Goal: Task Accomplishment & Management: Manage account settings

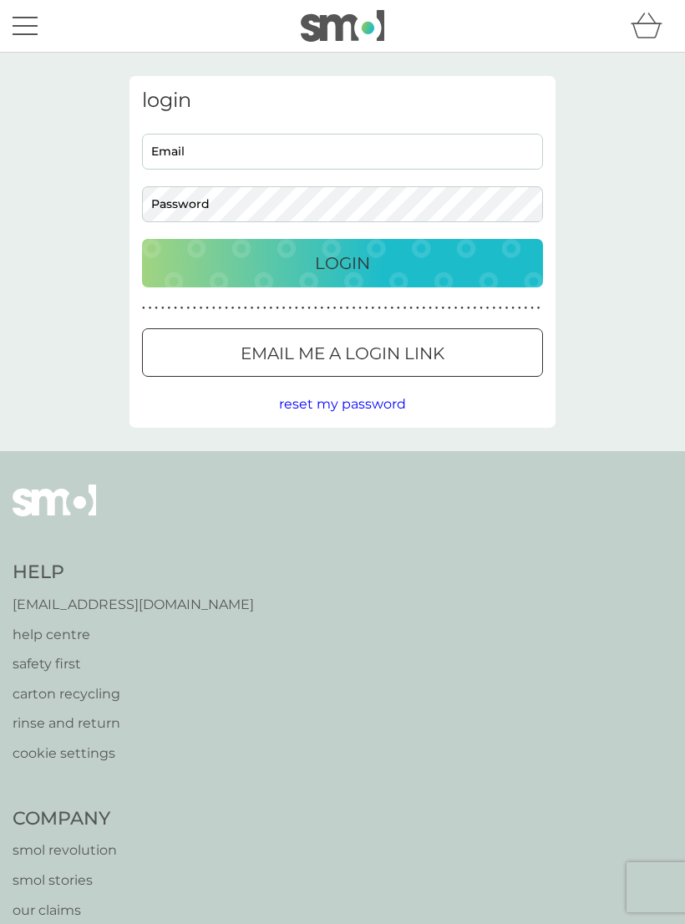
click at [202, 144] on input "Email" at bounding box center [342, 152] width 401 height 36
type input "[EMAIL_ADDRESS][DOMAIN_NAME]"
click at [402, 258] on div "Login" at bounding box center [342, 263] width 367 height 27
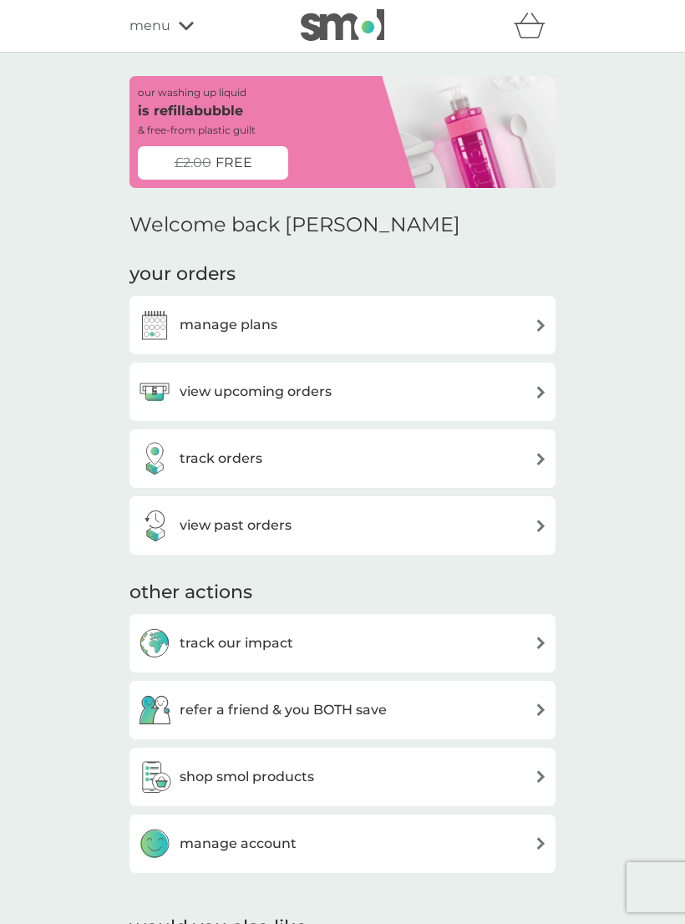
click at [535, 328] on img at bounding box center [540, 325] width 13 height 13
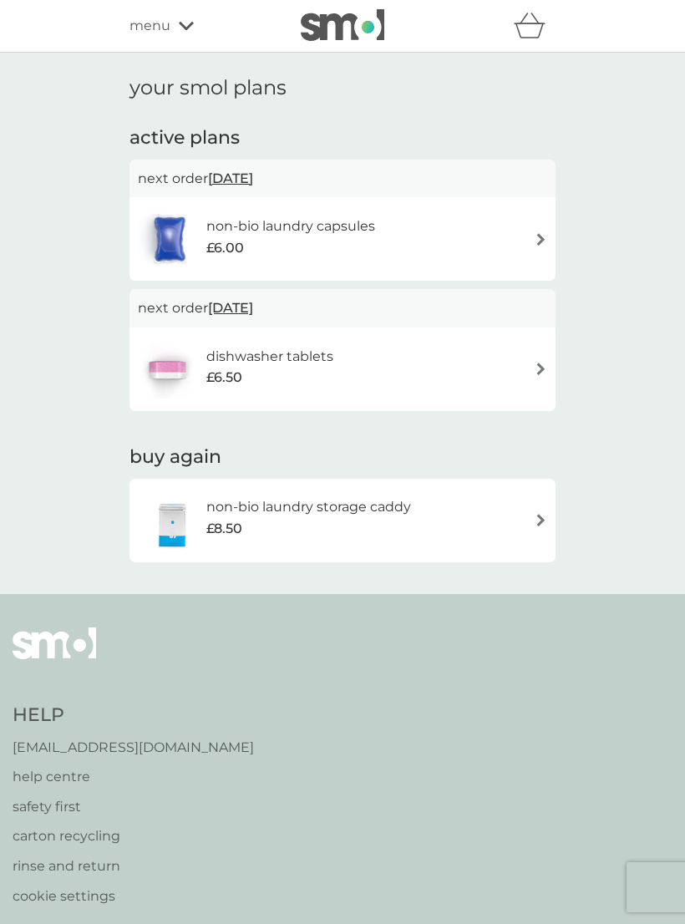
click at [540, 237] on img at bounding box center [540, 239] width 13 height 13
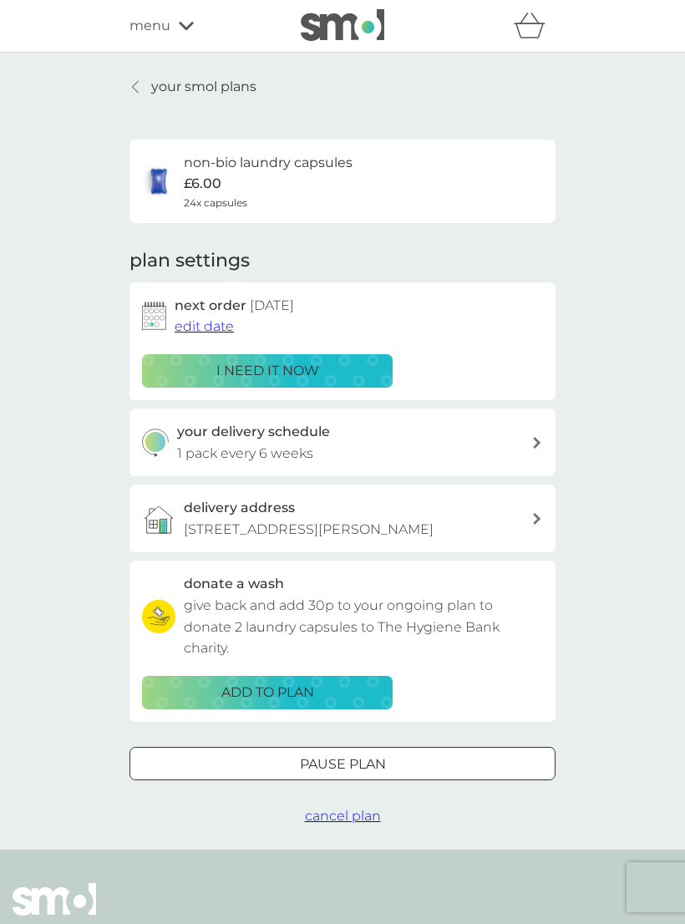
click at [189, 323] on span "edit date" at bounding box center [204, 326] width 59 height 16
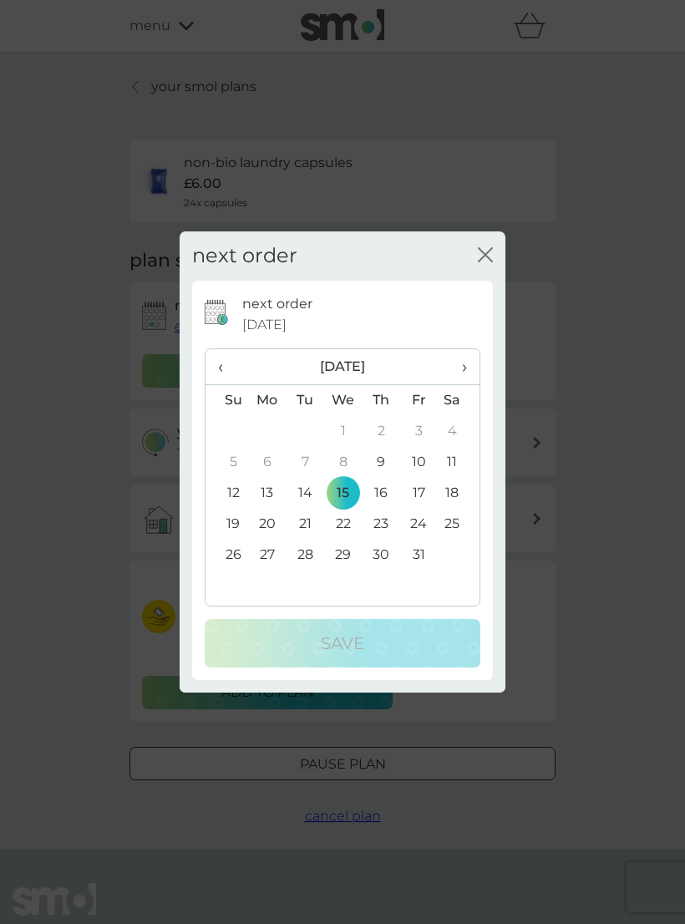
click at [477, 359] on th "›" at bounding box center [459, 367] width 42 height 36
click at [356, 502] on td "12" at bounding box center [343, 493] width 38 height 31
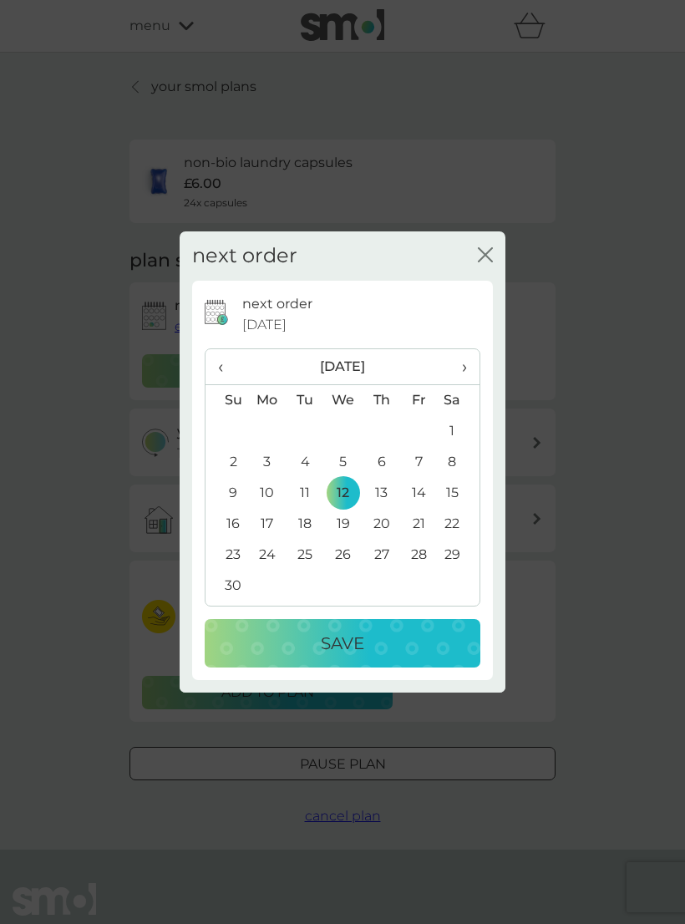
click at [361, 651] on p "Save" at bounding box center [342, 643] width 43 height 27
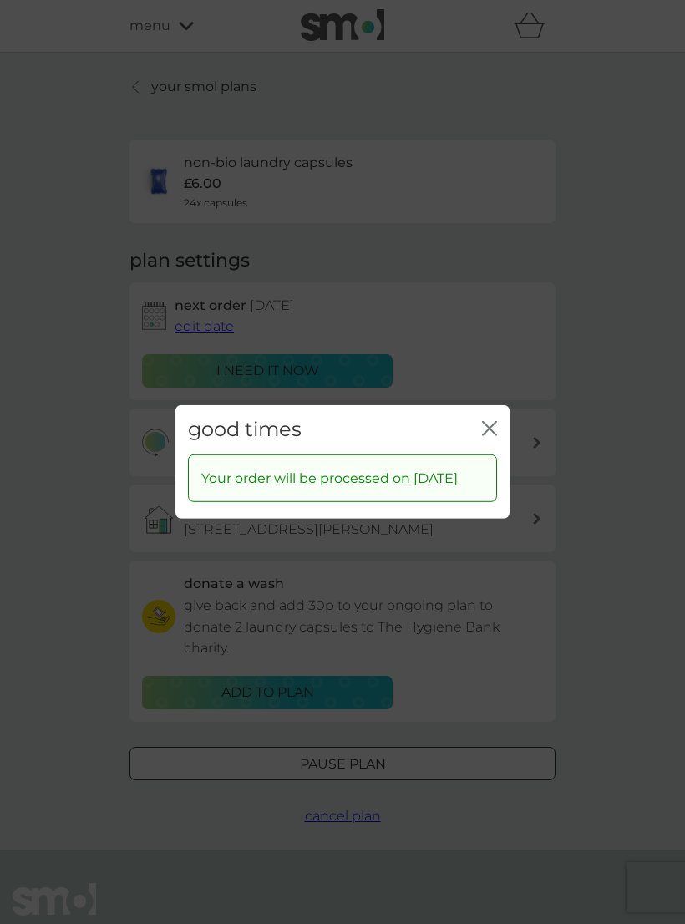
click at [495, 423] on icon "close" at bounding box center [489, 428] width 15 height 15
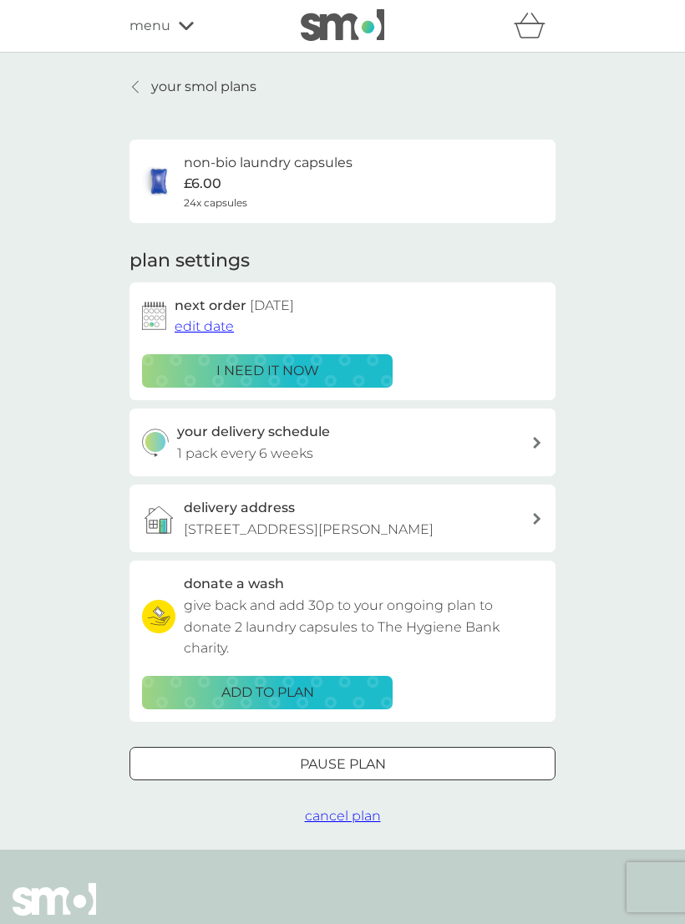
click at [139, 87] on div at bounding box center [136, 86] width 12 height 13
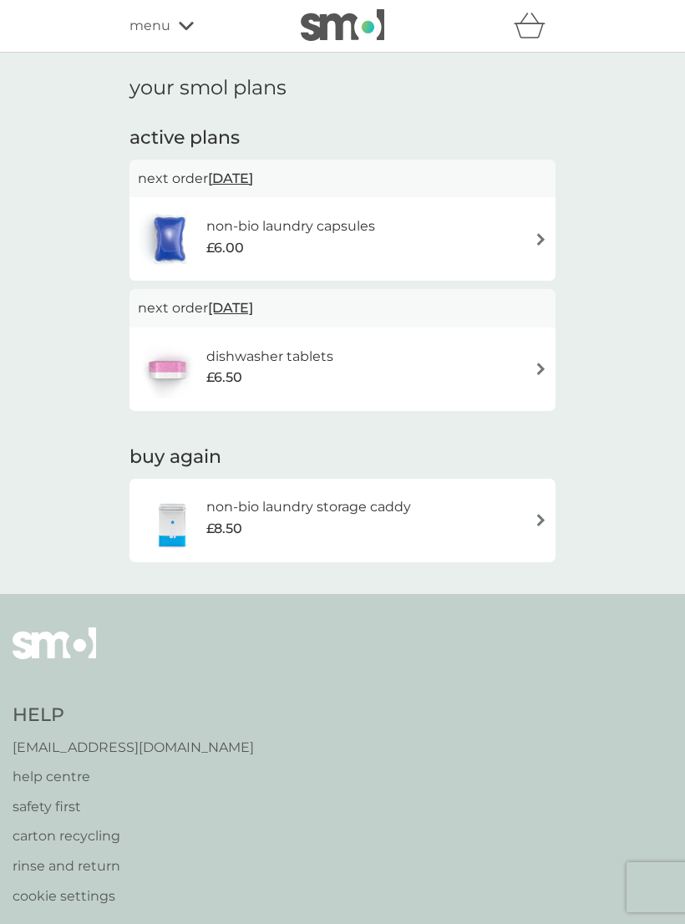
click at [535, 372] on img at bounding box center [540, 368] width 13 height 13
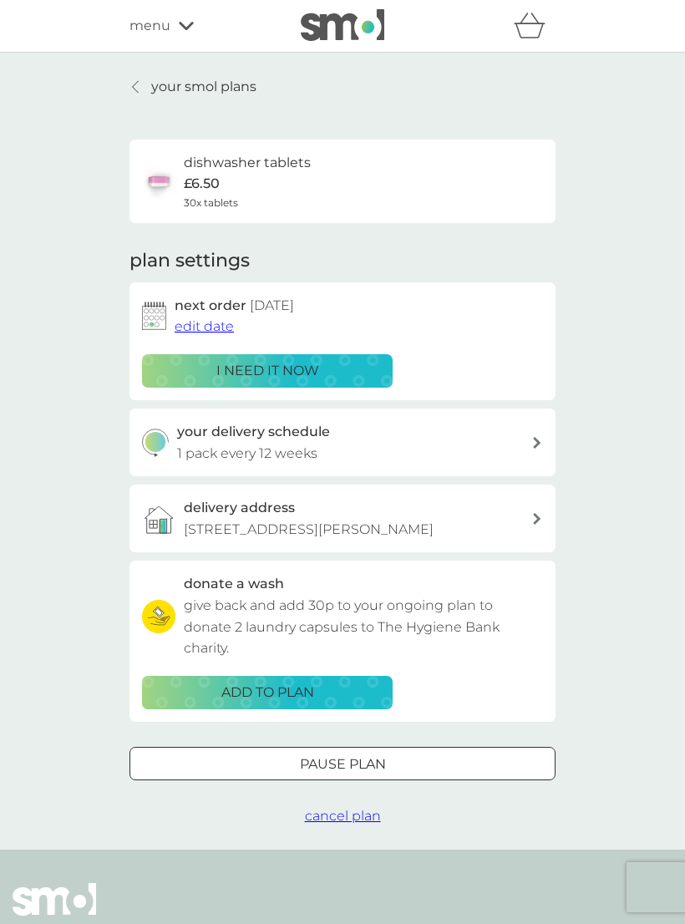
click at [191, 319] on span "edit date" at bounding box center [204, 326] width 59 height 16
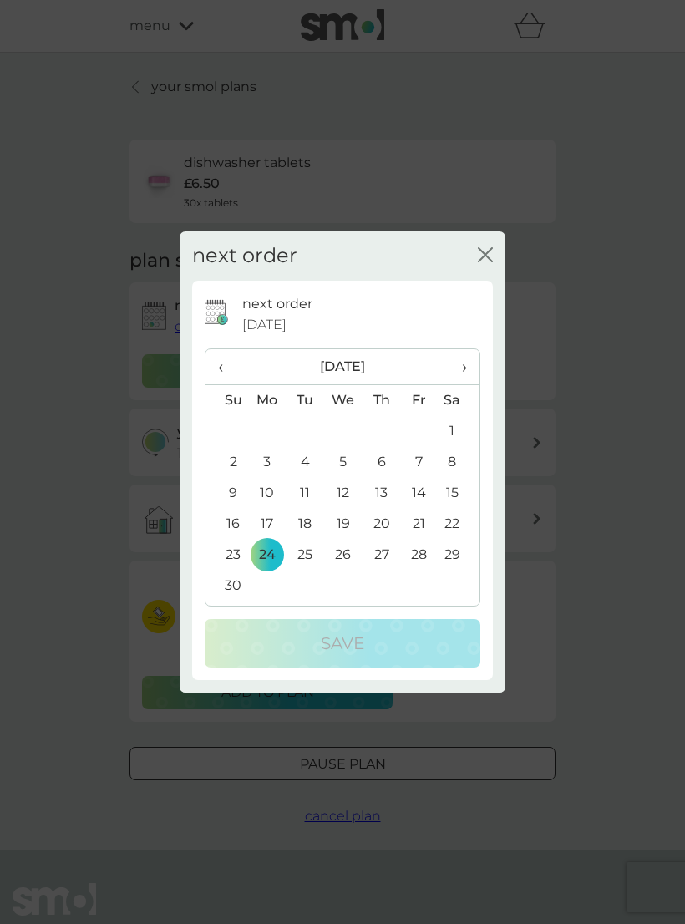
click at [220, 364] on span "‹" at bounding box center [227, 366] width 18 height 35
click at [426, 476] on td "10" at bounding box center [419, 462] width 38 height 31
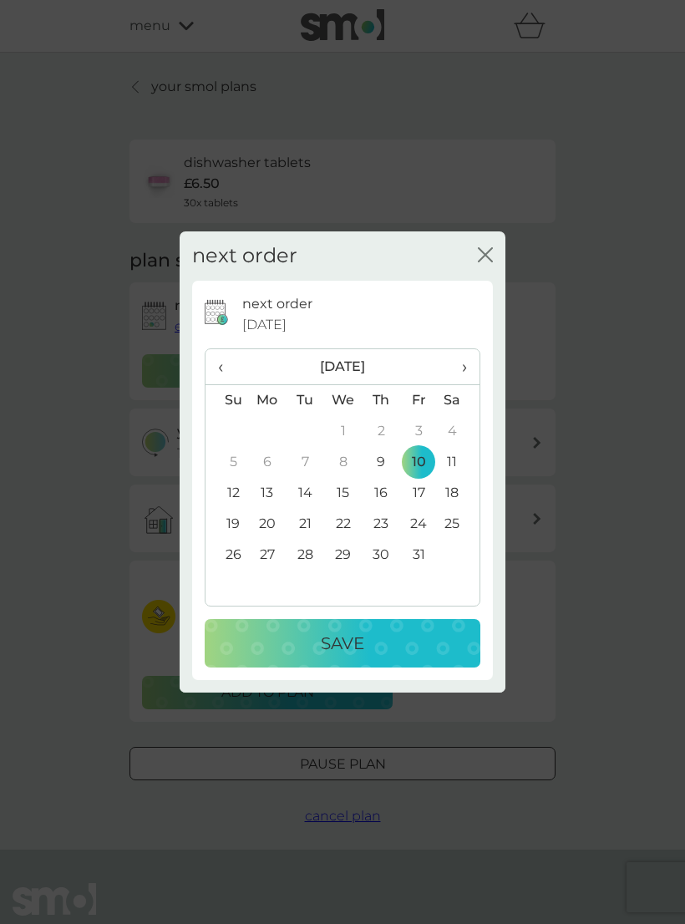
click at [360, 646] on p "Save" at bounding box center [342, 643] width 43 height 27
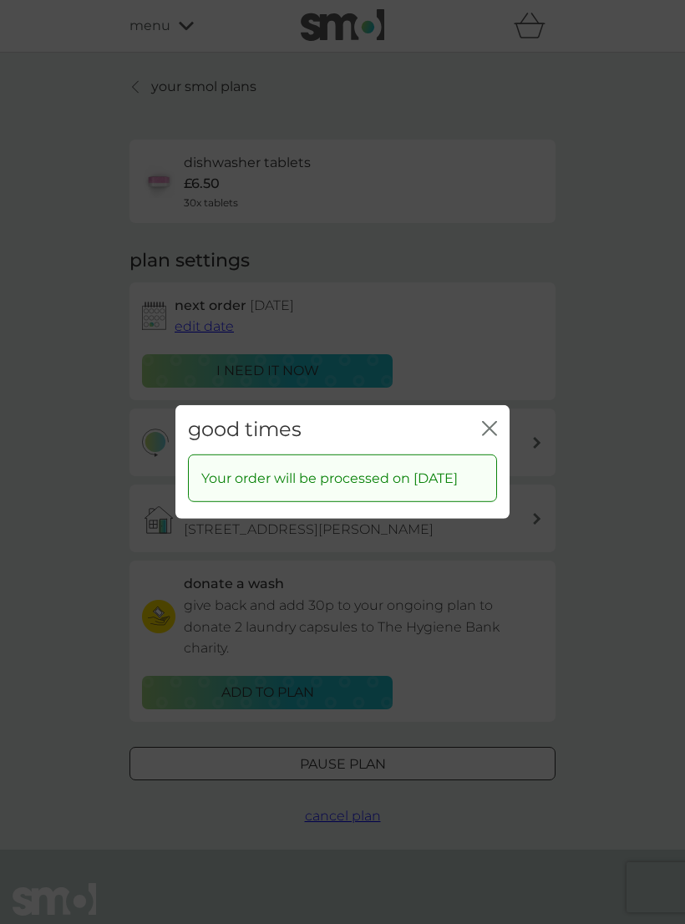
click at [495, 422] on icon "close" at bounding box center [492, 428] width 7 height 13
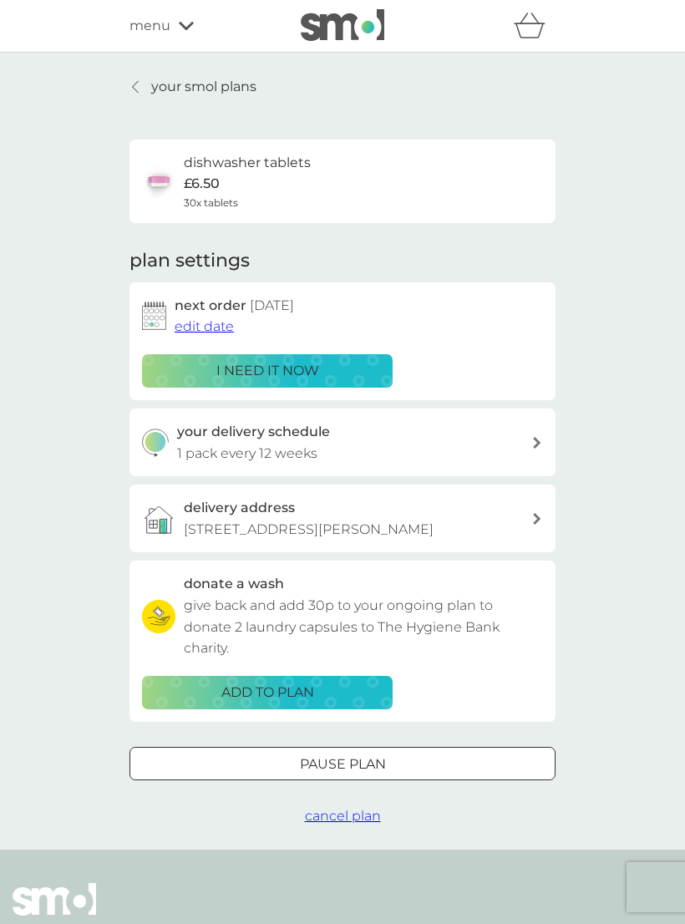
click at [187, 33] on div "menu" at bounding box center [200, 26] width 142 height 22
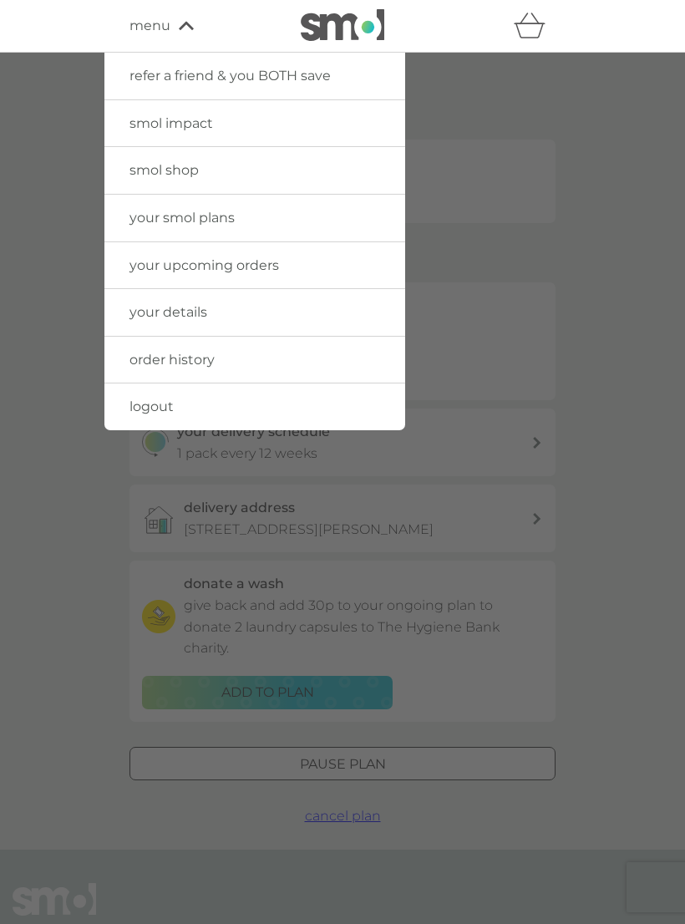
click at [151, 419] on link "logout" at bounding box center [254, 406] width 301 height 47
